Goal: Task Accomplishment & Management: Manage account settings

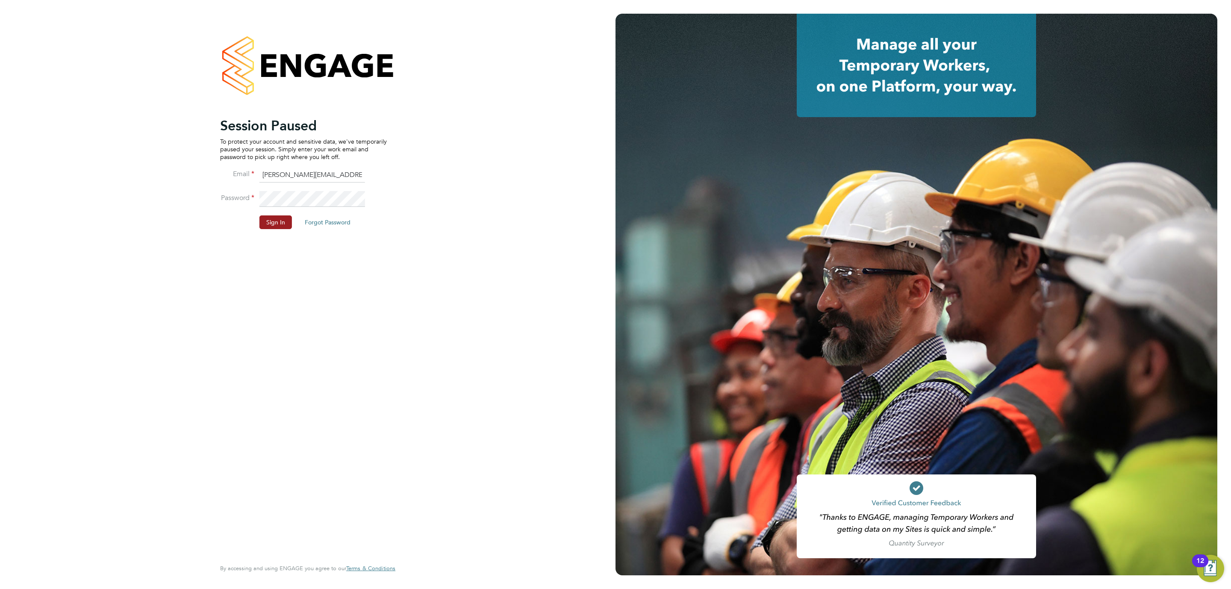
click at [271, 215] on li "Password" at bounding box center [303, 203] width 167 height 24
click at [270, 222] on button "Sign In" at bounding box center [276, 223] width 32 height 14
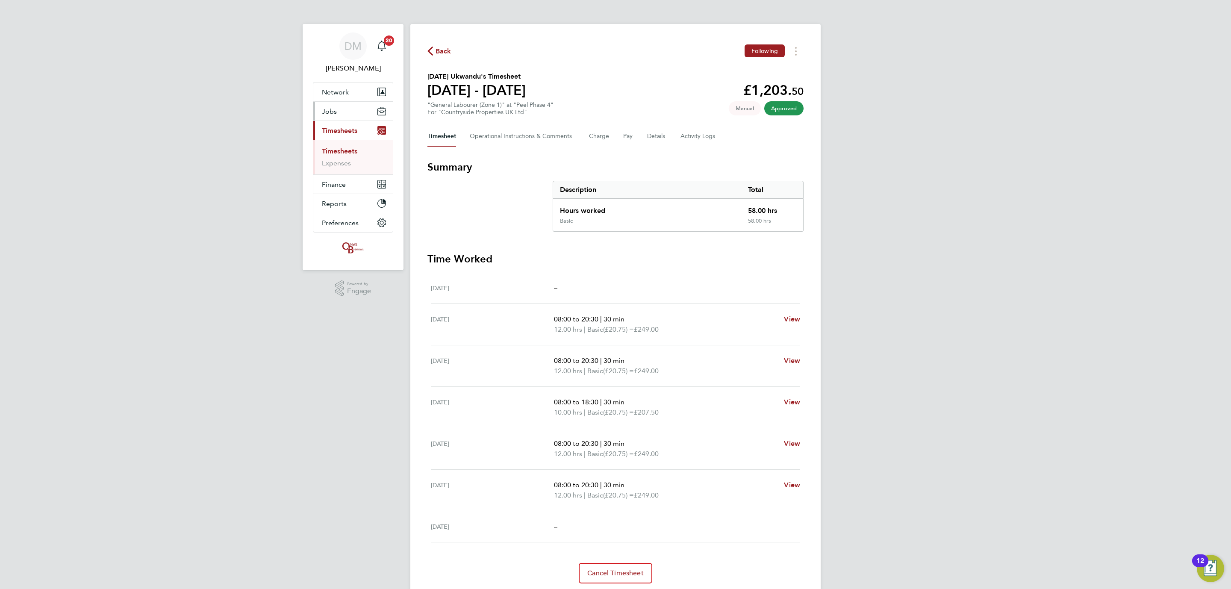
click at [334, 112] on span "Jobs" at bounding box center [329, 111] width 15 height 8
click at [343, 156] on link "Placements" at bounding box center [339, 156] width 35 height 8
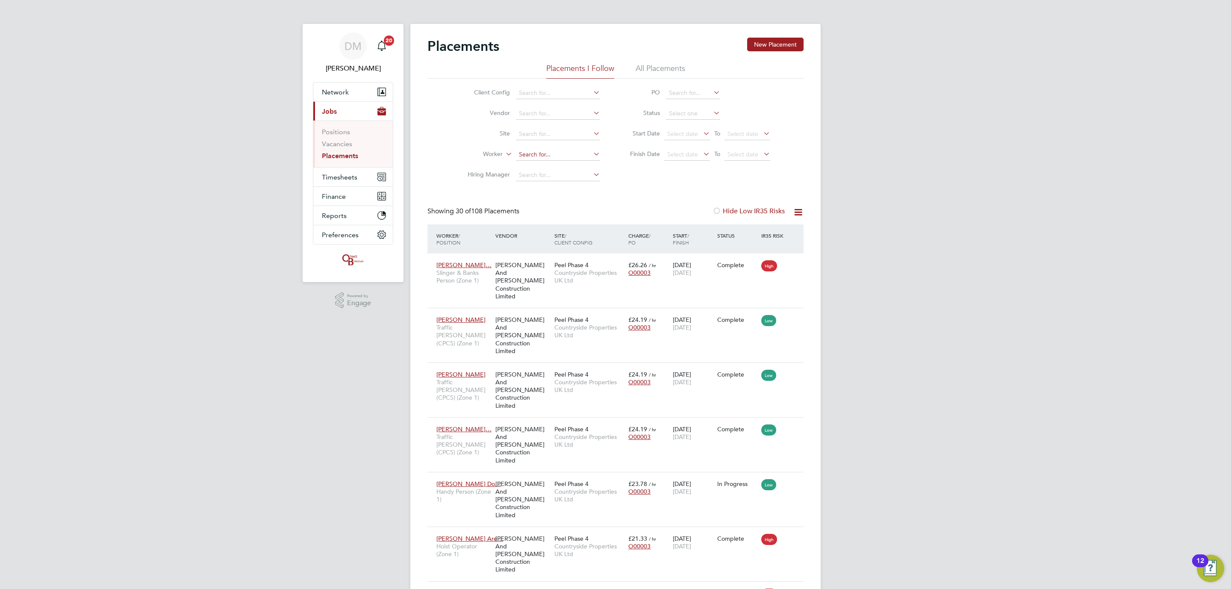
click at [538, 155] on input at bounding box center [558, 155] width 84 height 12
click at [558, 185] on li "Nig el Popo" at bounding box center [558, 191] width 85 height 12
type input "[PERSON_NAME]"
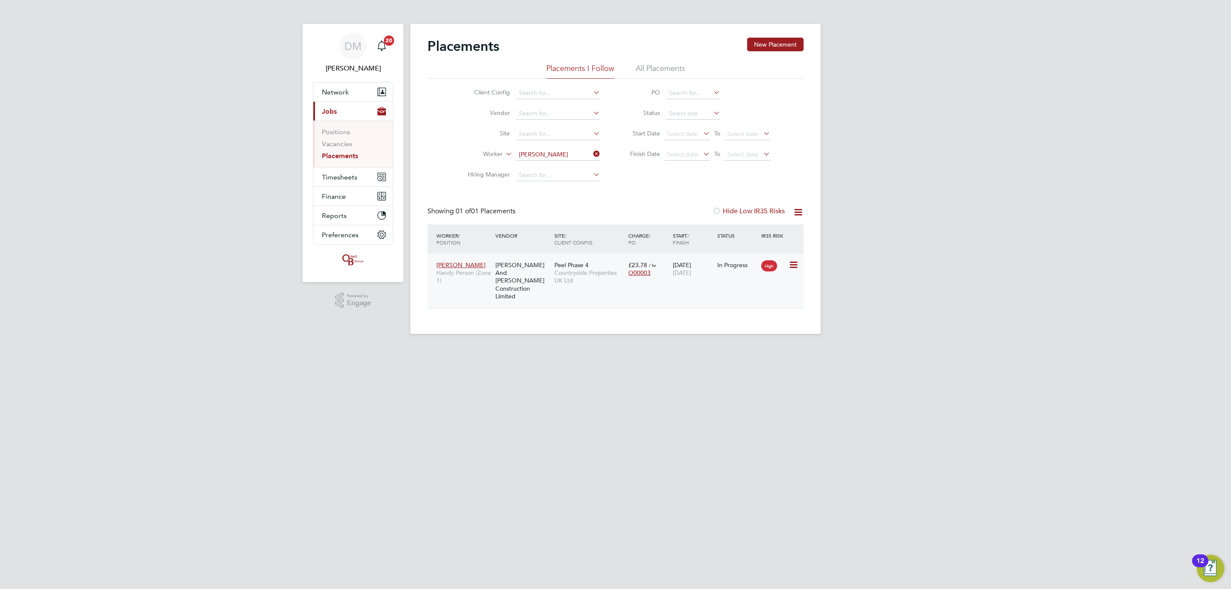
click at [793, 262] on icon at bounding box center [793, 265] width 9 height 10
click at [691, 272] on span "[DATE]" at bounding box center [682, 273] width 18 height 8
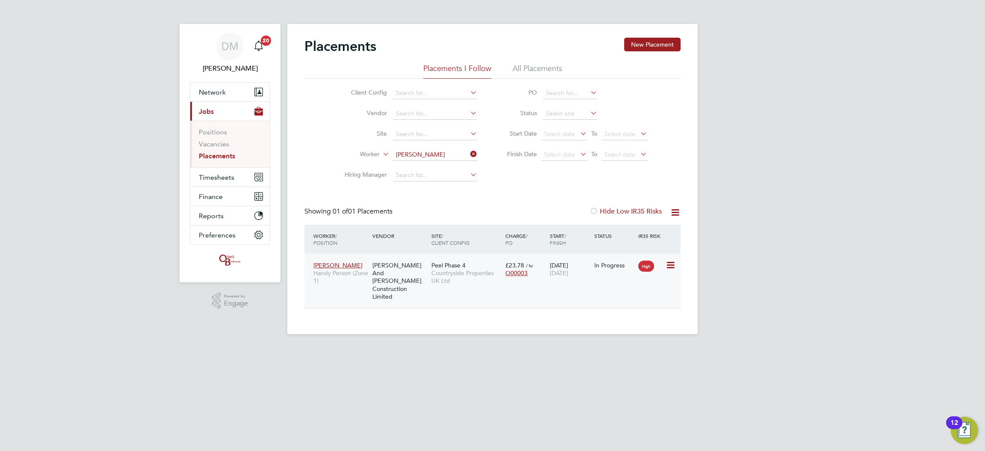
scroll to position [8, 40]
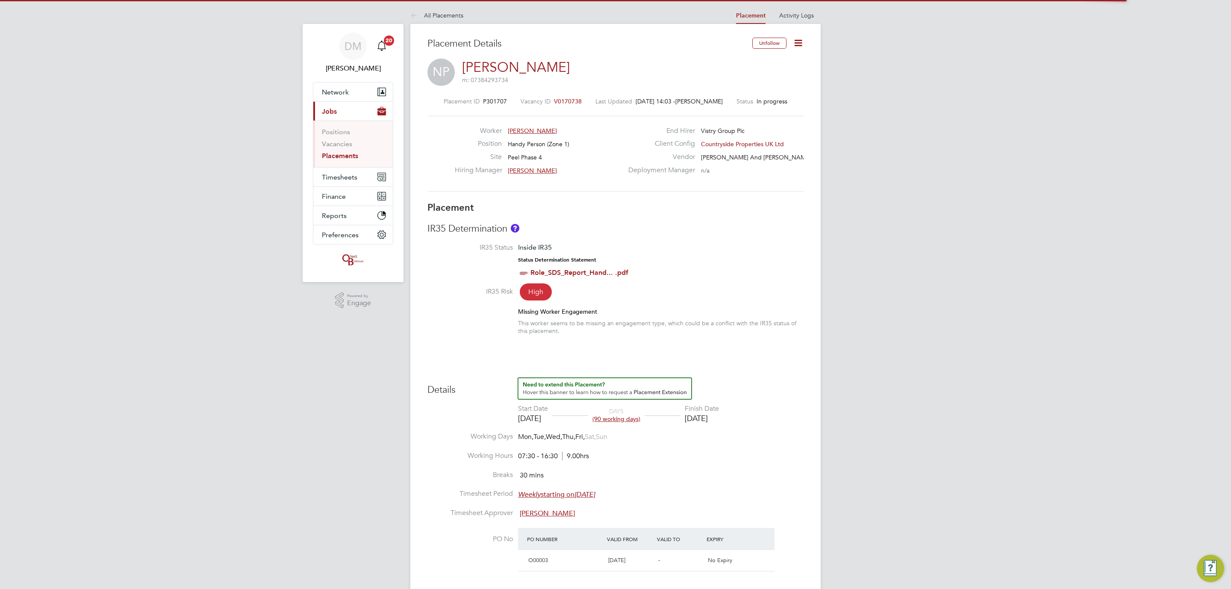
click at [797, 41] on icon at bounding box center [798, 43] width 11 height 11
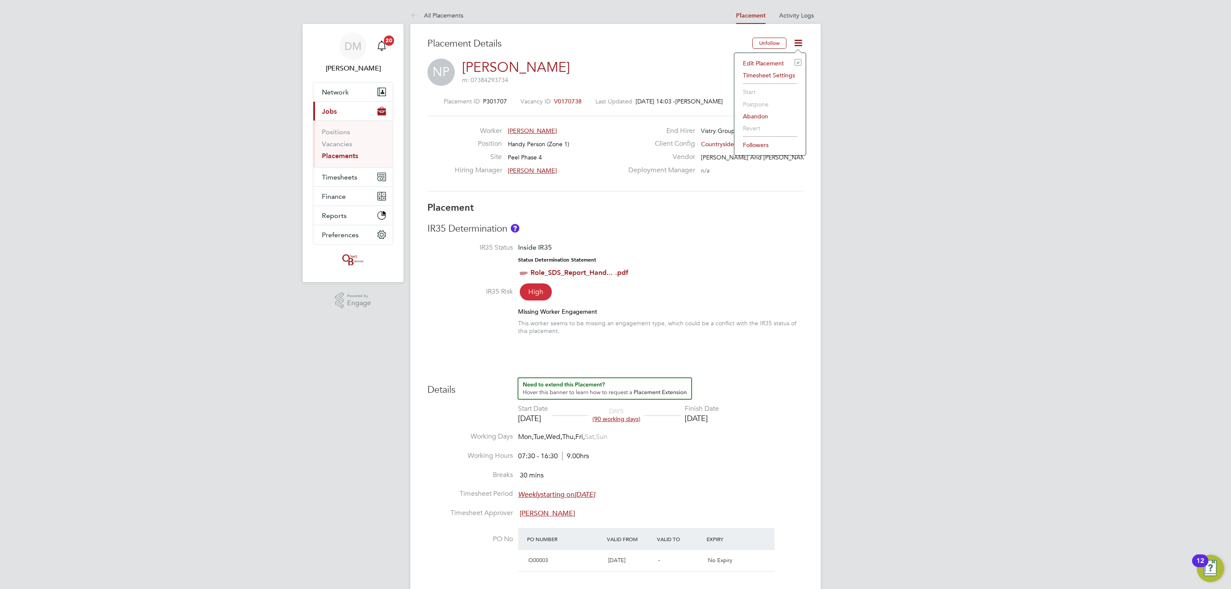
click at [766, 63] on li "Edit Placement e" at bounding box center [770, 63] width 63 height 12
type input "[PERSON_NAME]"
type input "[DATE]"
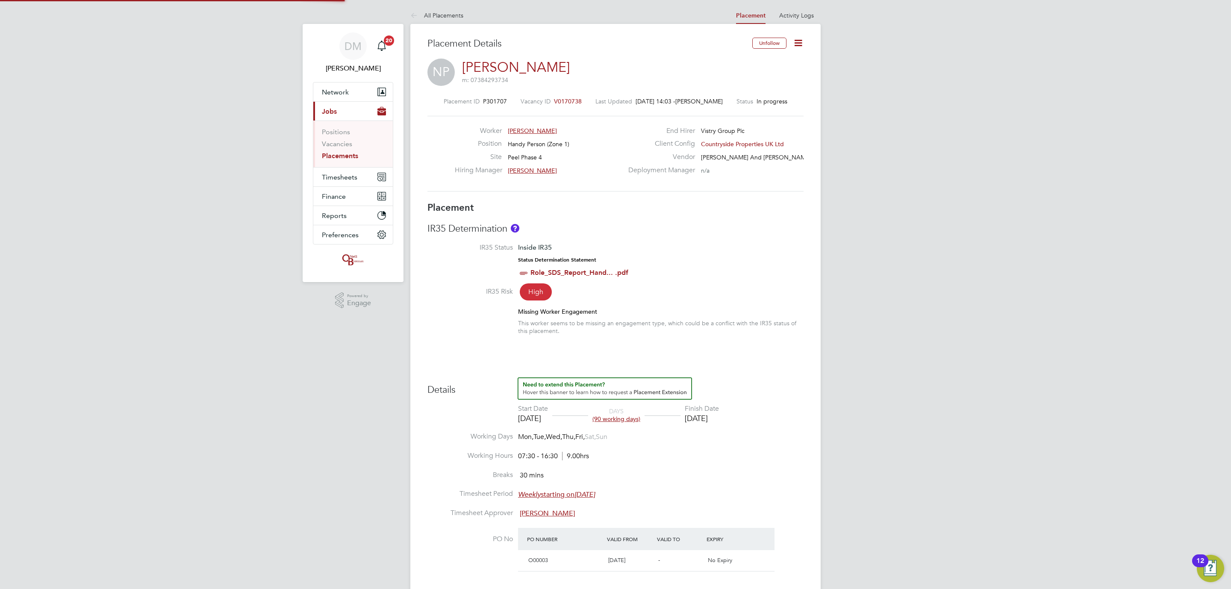
type input "07:30"
type input "16:30"
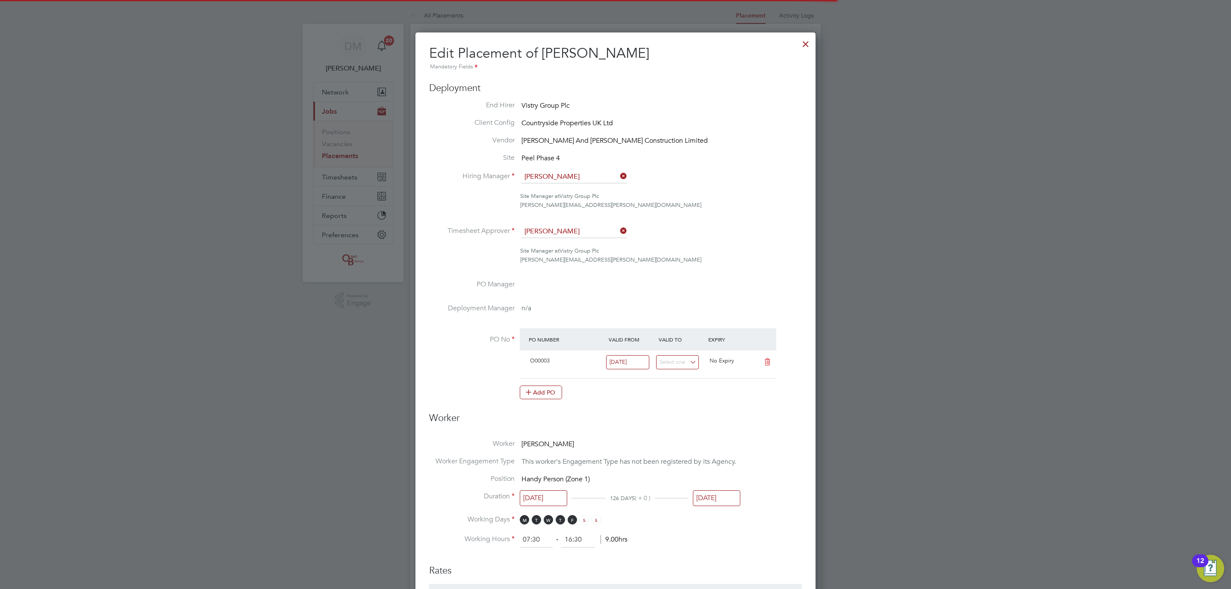
scroll to position [4, 4]
click at [715, 503] on input "[DATE]" at bounding box center [716, 498] width 47 height 16
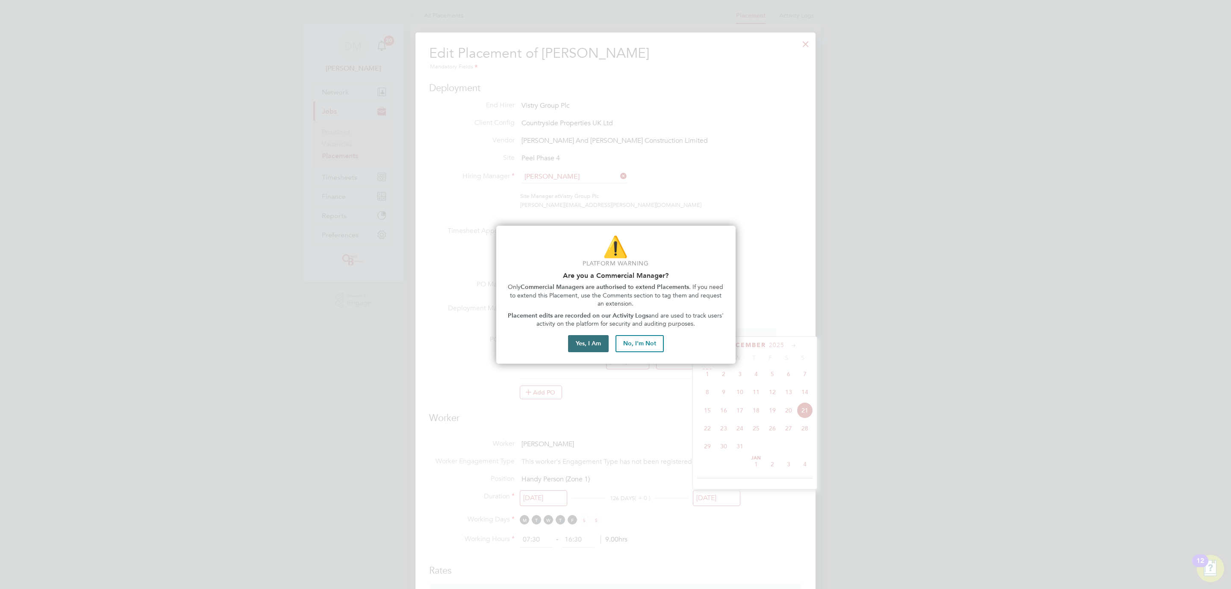
click at [585, 344] on button "Yes, I Am" at bounding box center [588, 343] width 41 height 17
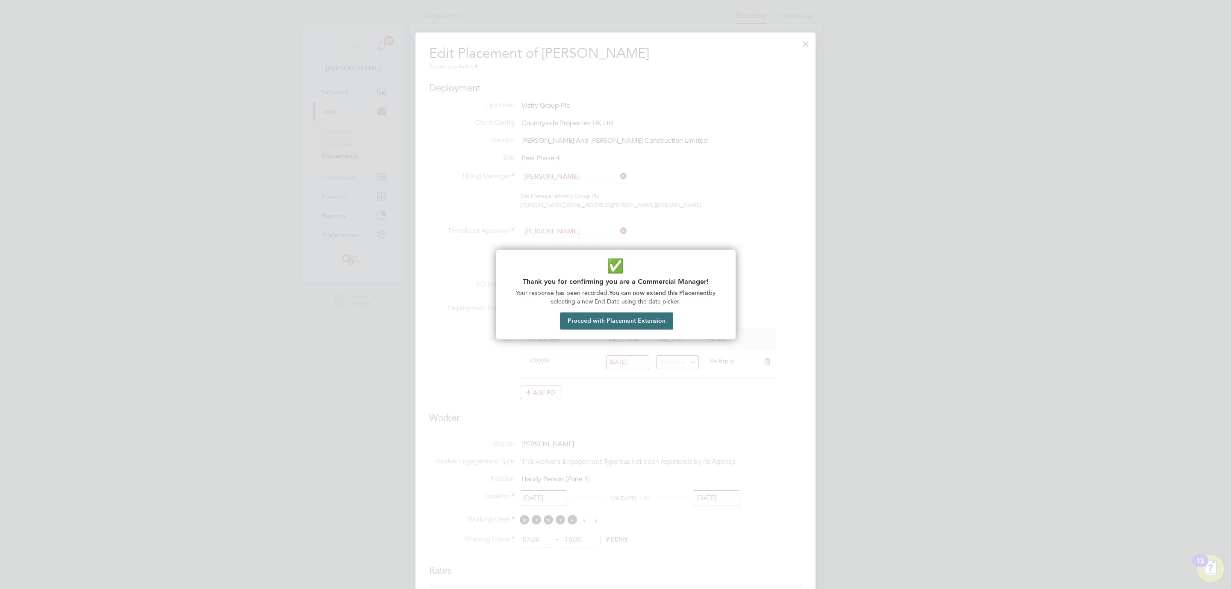
click at [630, 329] on button "Proceed with Placement Extension" at bounding box center [616, 321] width 113 height 17
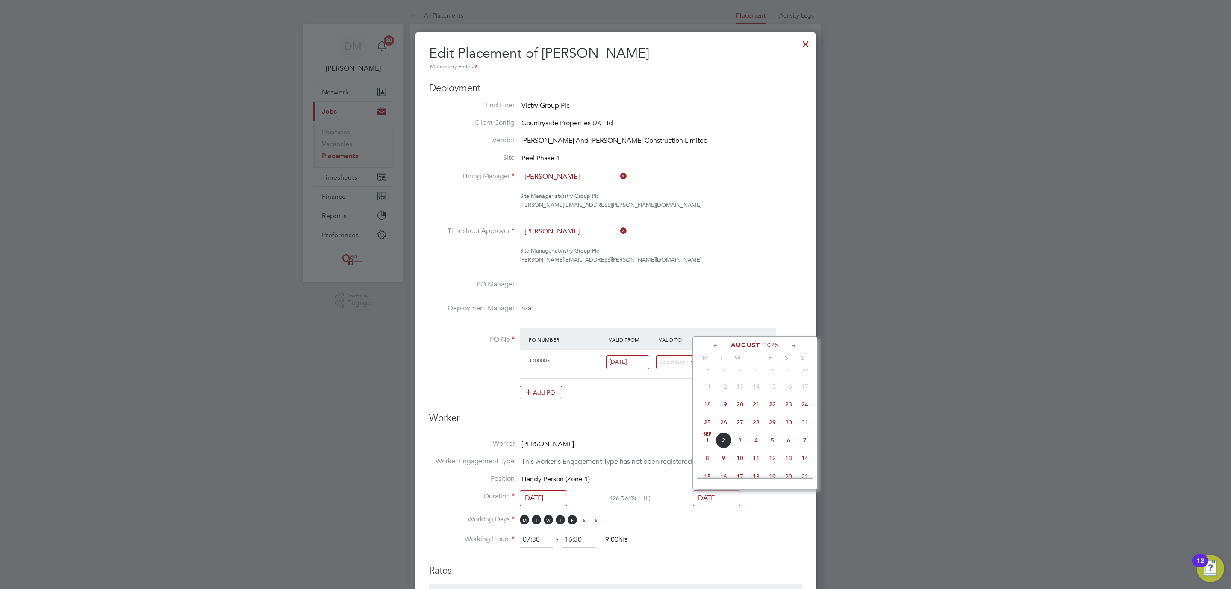
click at [719, 436] on span "2" at bounding box center [724, 440] width 16 height 16
type input "[DATE]"
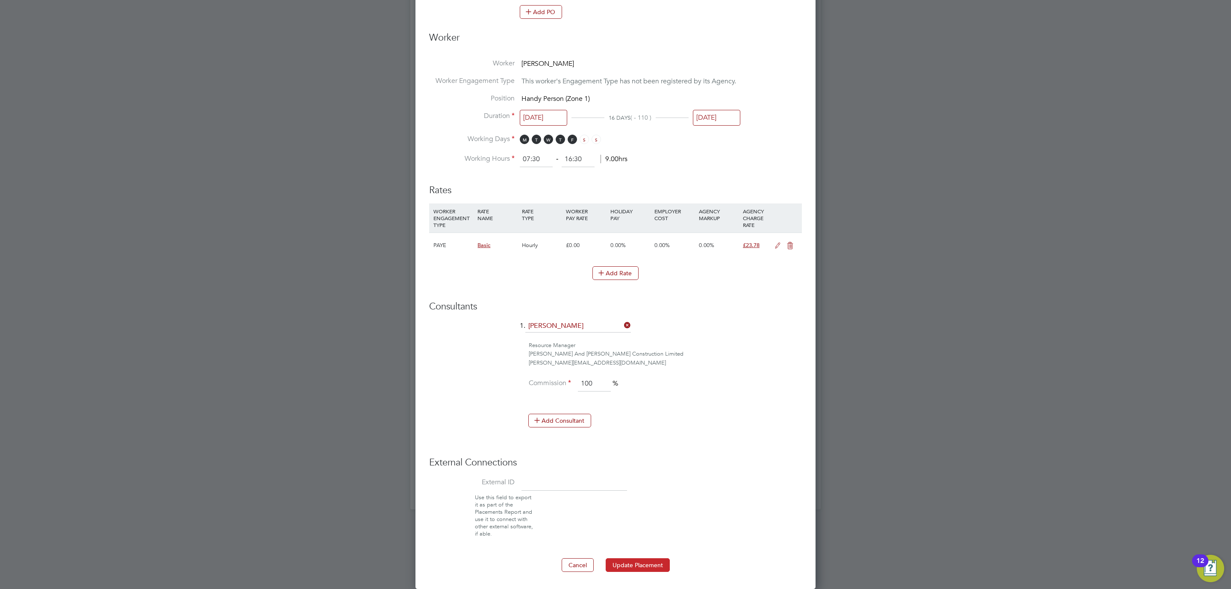
click at [660, 566] on button "Update Placement" at bounding box center [638, 565] width 64 height 14
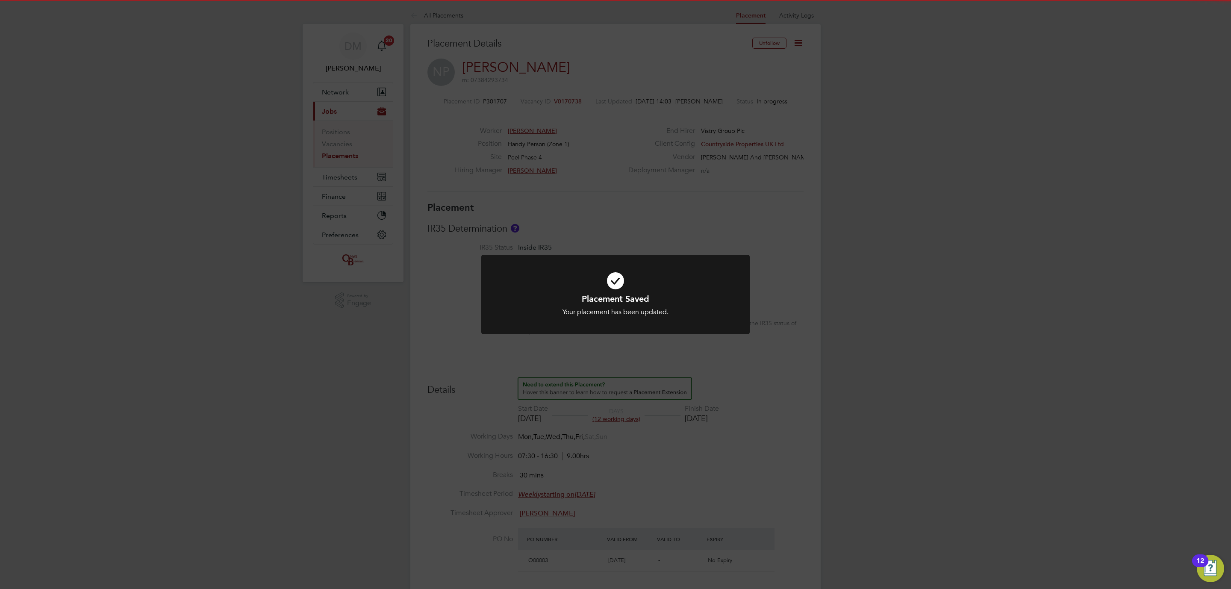
drag, startPoint x: 671, startPoint y: 326, endPoint x: 594, endPoint y: 275, distance: 92.7
click at [671, 324] on div at bounding box center [615, 295] width 269 height 80
